Goal: Information Seeking & Learning: Learn about a topic

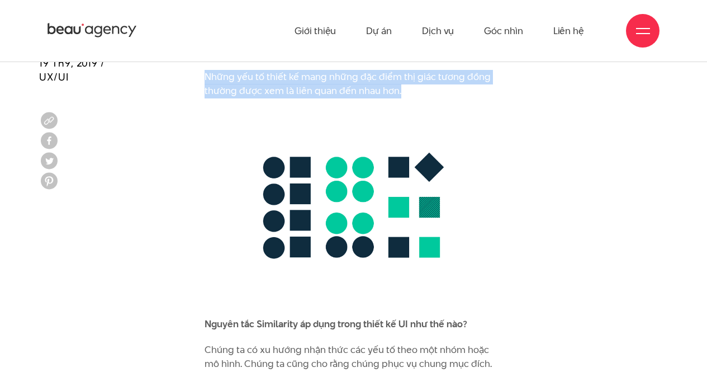
scroll to position [4374, 0]
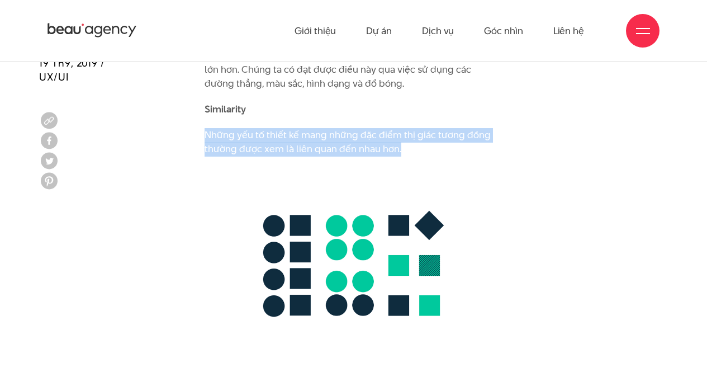
click at [410, 133] on p "Những yếu tố thiết kế mang những đặc điểm thị giác tương đồng thường được xem l…" at bounding box center [354, 142] width 298 height 29
drag, startPoint x: 207, startPoint y: 115, endPoint x: 399, endPoint y: 141, distance: 193.5
click at [399, 141] on p "Những yếu tố thiết kế mang những đặc điểm thị giác tương đồng thường được xem l…" at bounding box center [354, 142] width 298 height 29
copy p "Những yếu tố thiết kế mang những đặc điểm thị giác tương đồng thường được xem l…"
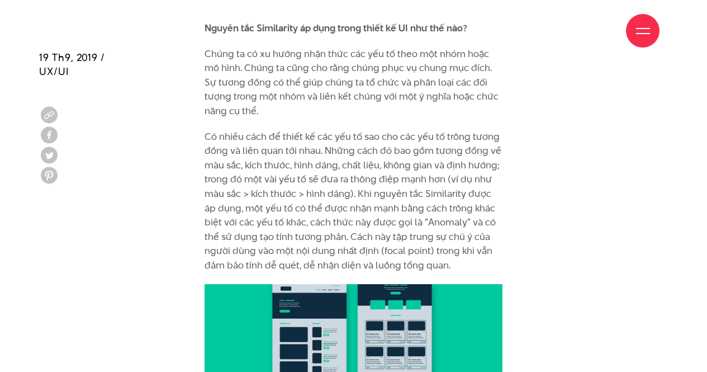
scroll to position [4728, 0]
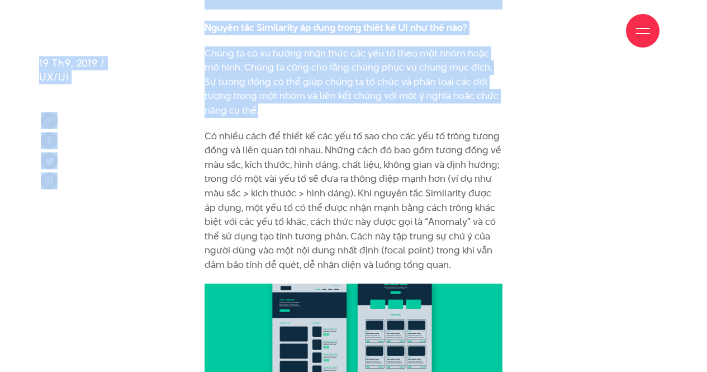
drag, startPoint x: 207, startPoint y: 39, endPoint x: 259, endPoint y: 101, distance: 81.3
click at [259, 101] on div "Giới thiệu Dự án Dịch vụ Góc nhìn Liên hệ Thông tin" at bounding box center [353, 178] width 707 height 9813
click at [259, 101] on p "Chúng ta có xu hướng nhận thức các yếu tố theo một nhóm hoặc mô hình. Chúng ta …" at bounding box center [354, 82] width 298 height 72
drag, startPoint x: 259, startPoint y: 101, endPoint x: 205, endPoint y: 60, distance: 68.6
click at [205, 60] on div "Giới thiệu Dự án Dịch vụ Góc nhìn Liên hệ Thông tin" at bounding box center [353, 178] width 707 height 9813
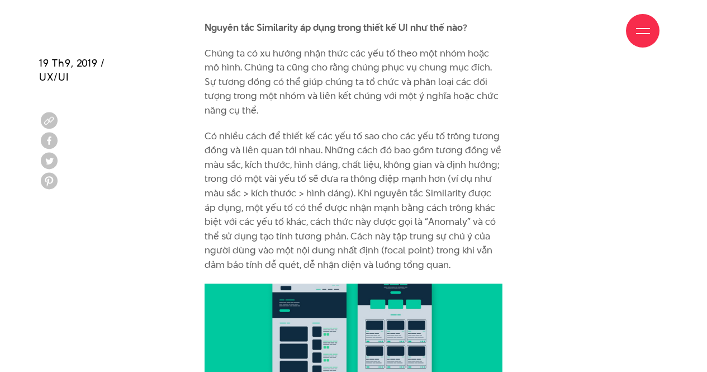
click at [205, 60] on div "Giới thiệu Dự án Dịch vụ Góc nhìn Liên hệ" at bounding box center [354, 30] width 612 height 61
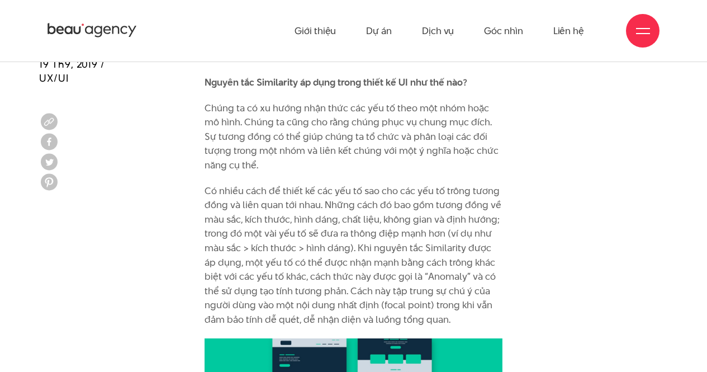
scroll to position [4672, 0]
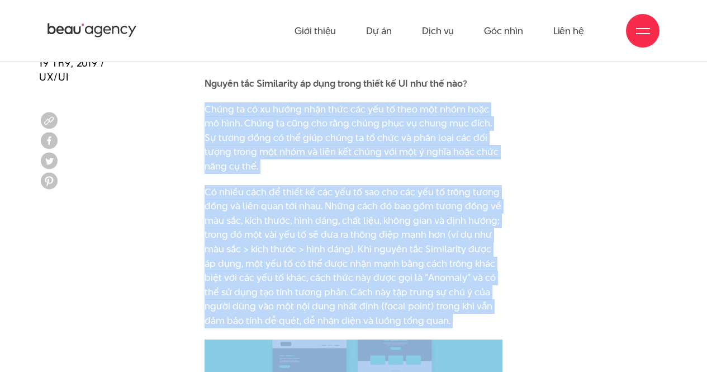
drag, startPoint x: 205, startPoint y: 95, endPoint x: 368, endPoint y: 316, distance: 274.2
click at [368, 316] on div "Bộ não con người luôn cố gắng gán ý nghĩa cho thế giới quan bằng cách so sánh v…" at bounding box center [354, 111] width 298 height 6969
copy div "Lorem ip do si ametc adip elit sed doe te inci utl etdo magn al enim. Admin ve …"
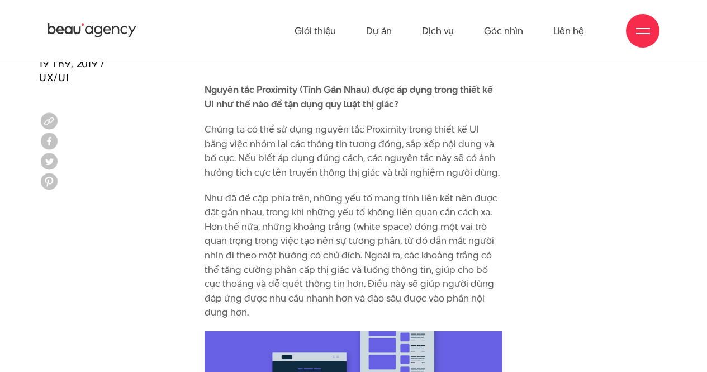
scroll to position [3618, 0]
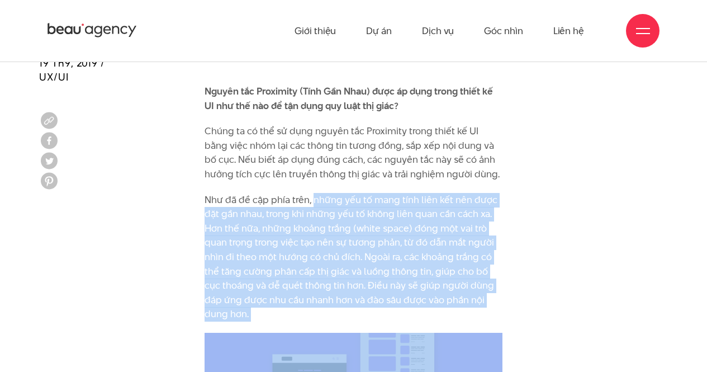
drag, startPoint x: 314, startPoint y: 186, endPoint x: 308, endPoint y: 312, distance: 126.4
copy div "những yếu tố mang tính liên kết nên được đặt gần nhau, trong khi những yếu tố k…"
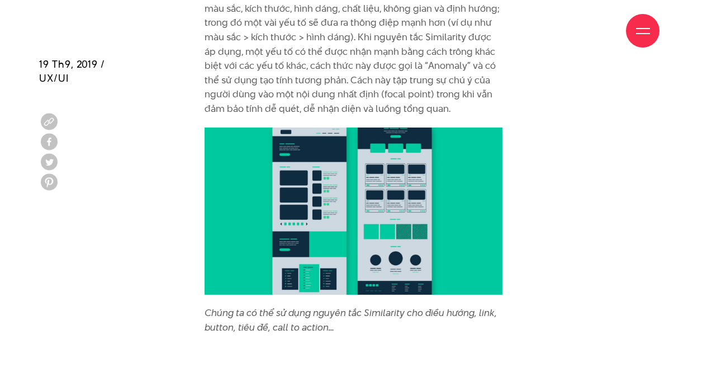
scroll to position [4885, 0]
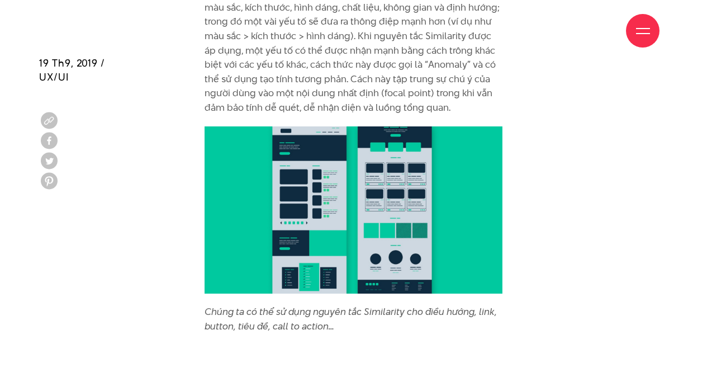
click at [301, 197] on img at bounding box center [354, 210] width 298 height 168
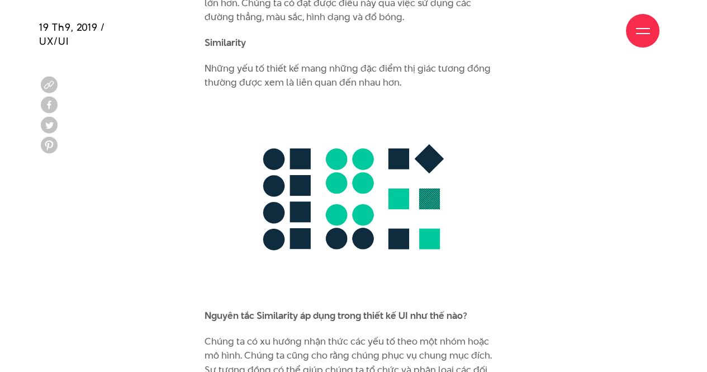
scroll to position [4439, 0]
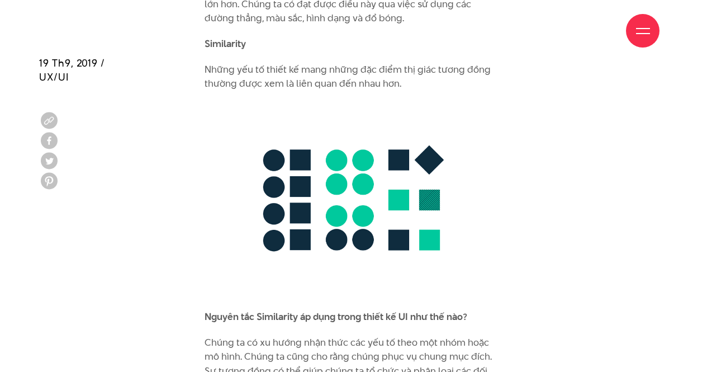
click at [310, 224] on img at bounding box center [354, 200] width 298 height 196
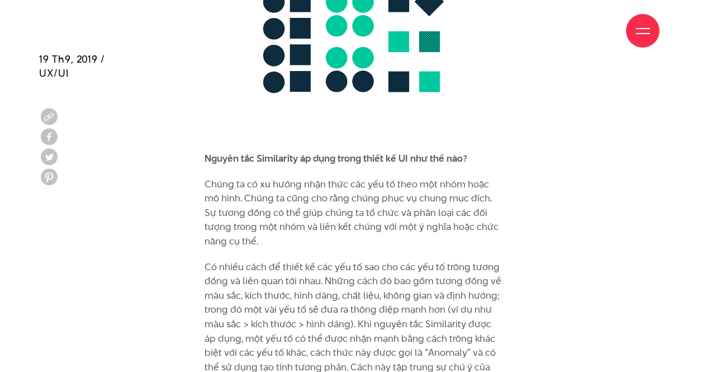
scroll to position [4598, 0]
